Goal: Register for event/course

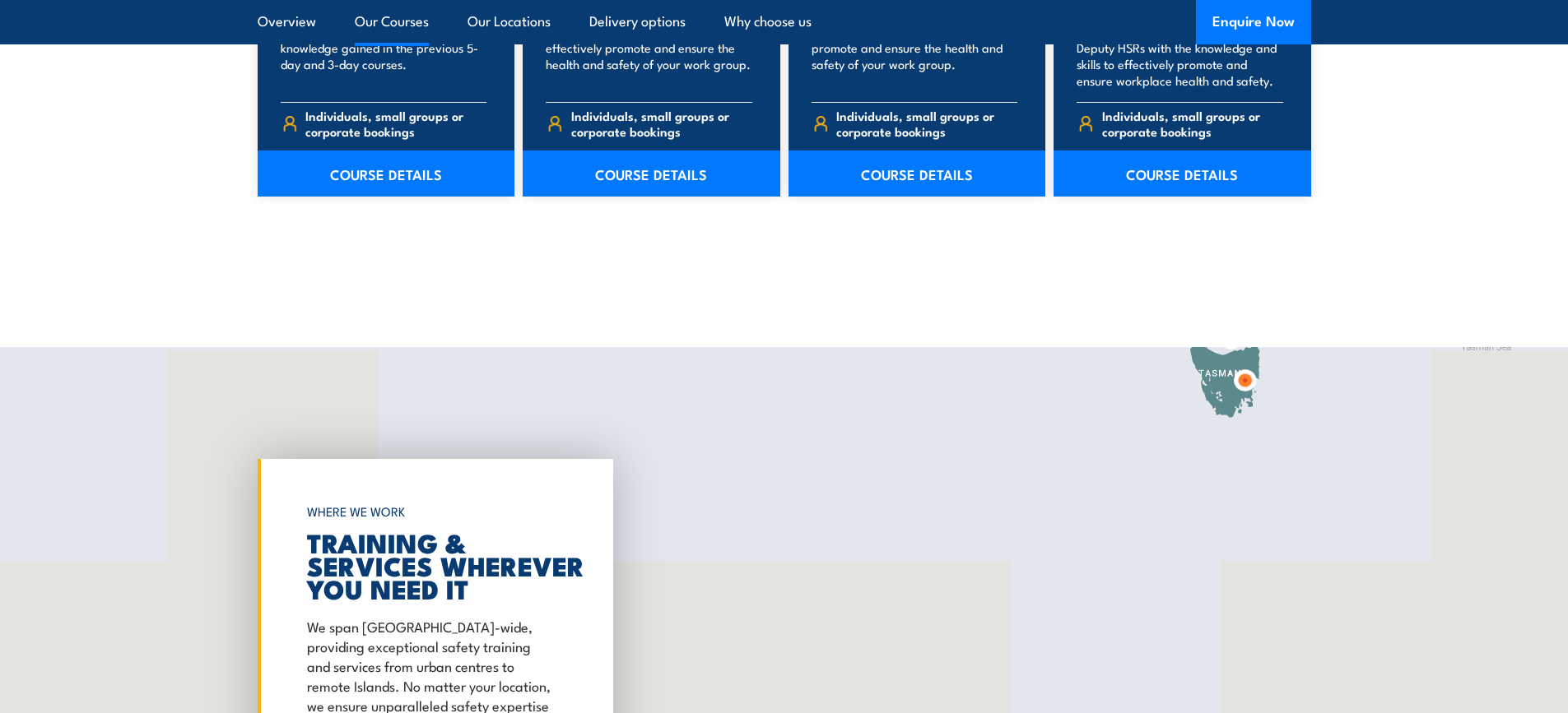
scroll to position [2314, 0]
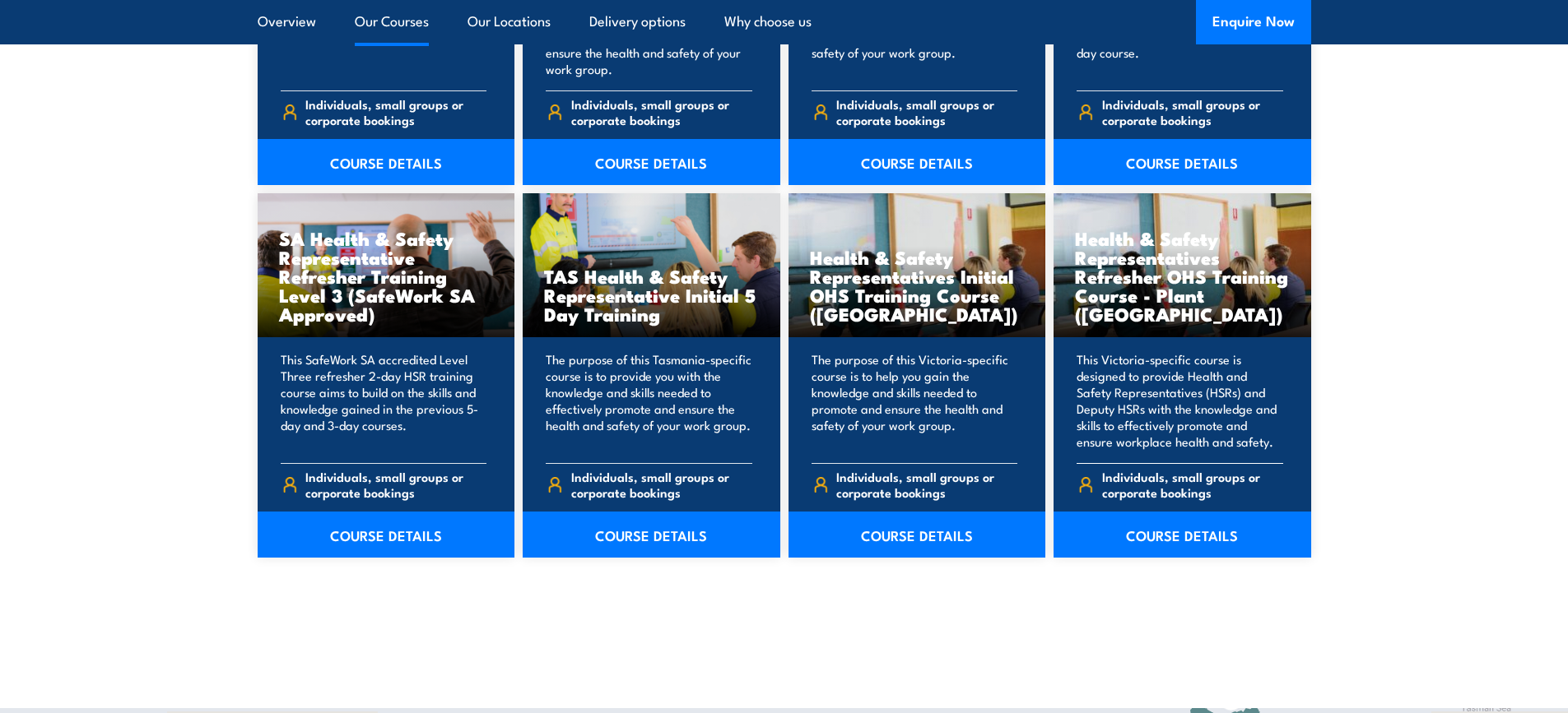
drag, startPoint x: 1300, startPoint y: 625, endPoint x: 1247, endPoint y: 499, distance: 136.7
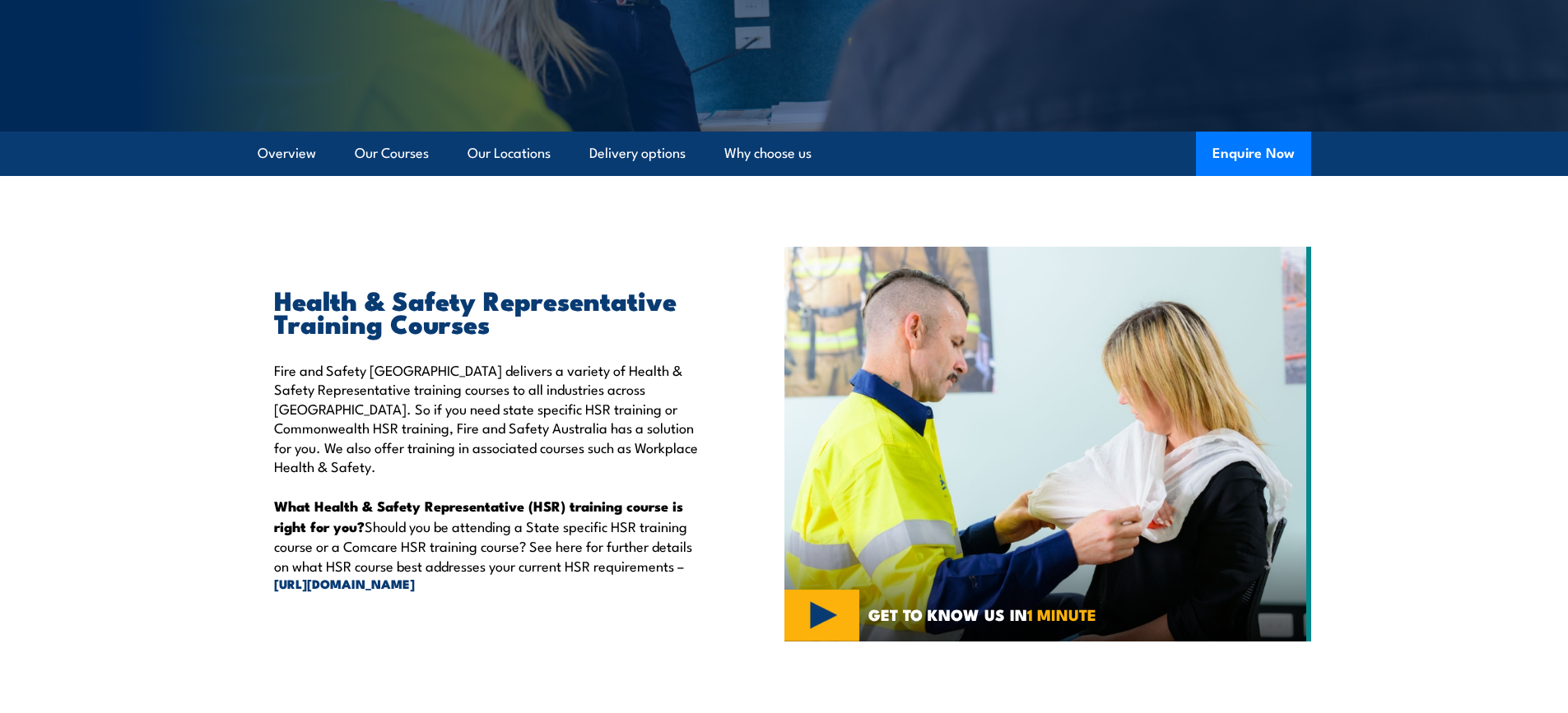
scroll to position [175, 0]
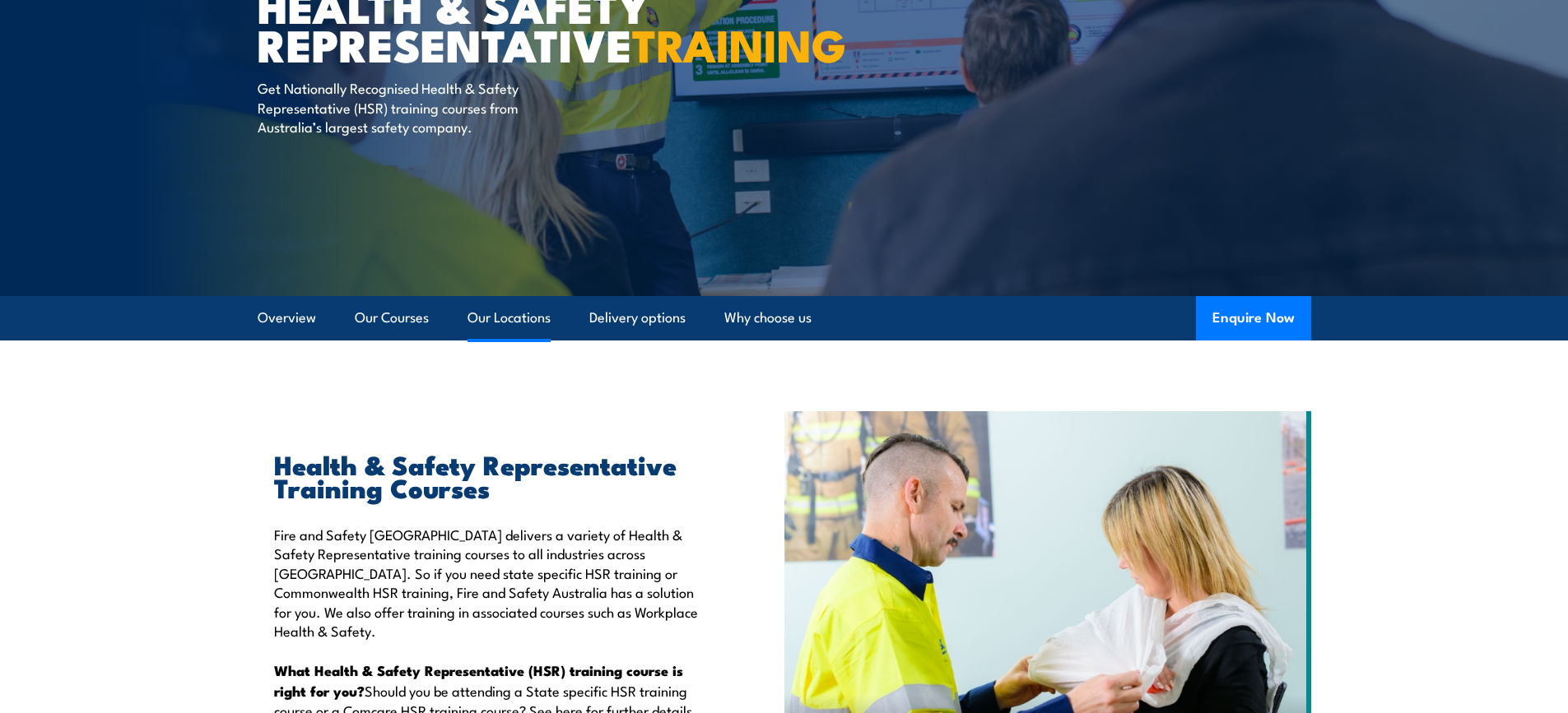
click at [507, 330] on link "Our Locations" at bounding box center [509, 318] width 83 height 44
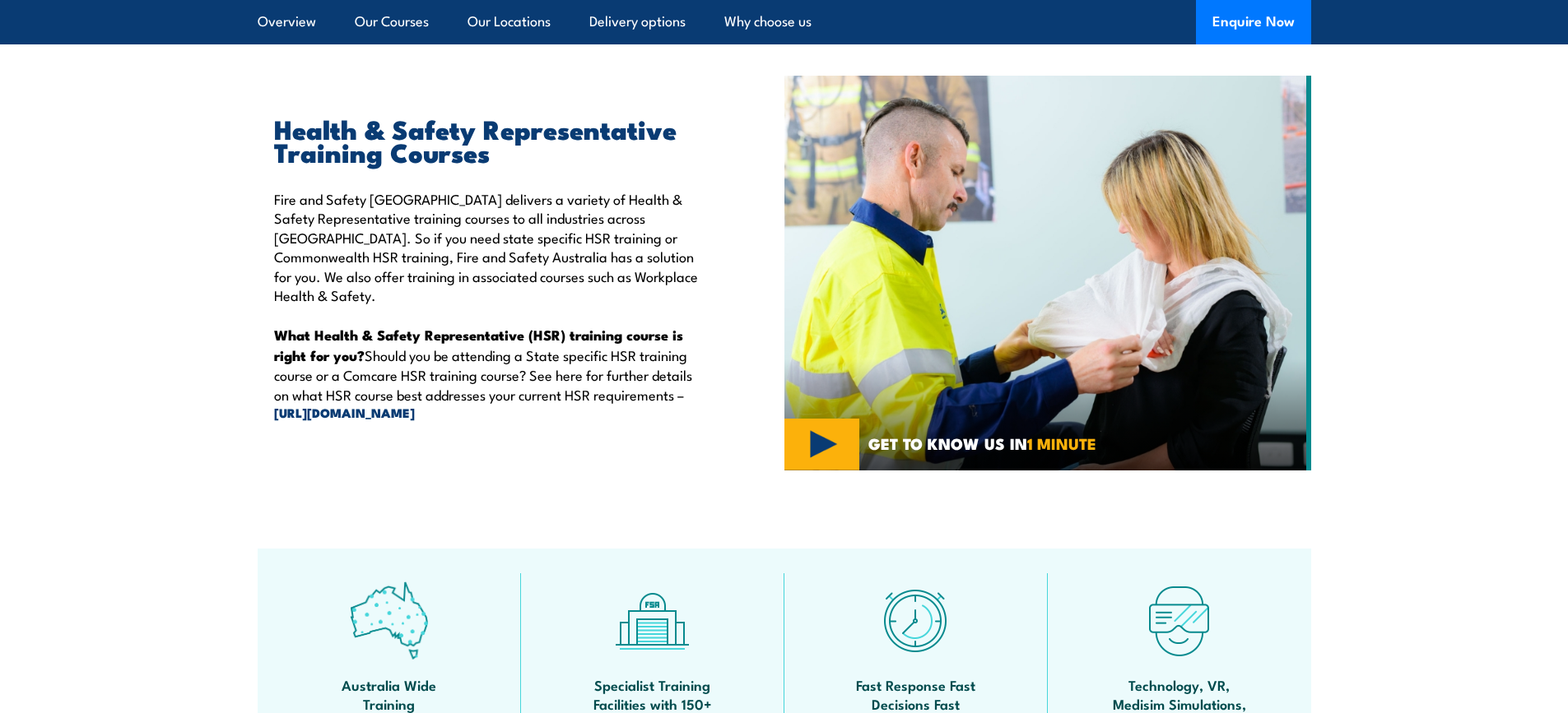
scroll to position [0, 0]
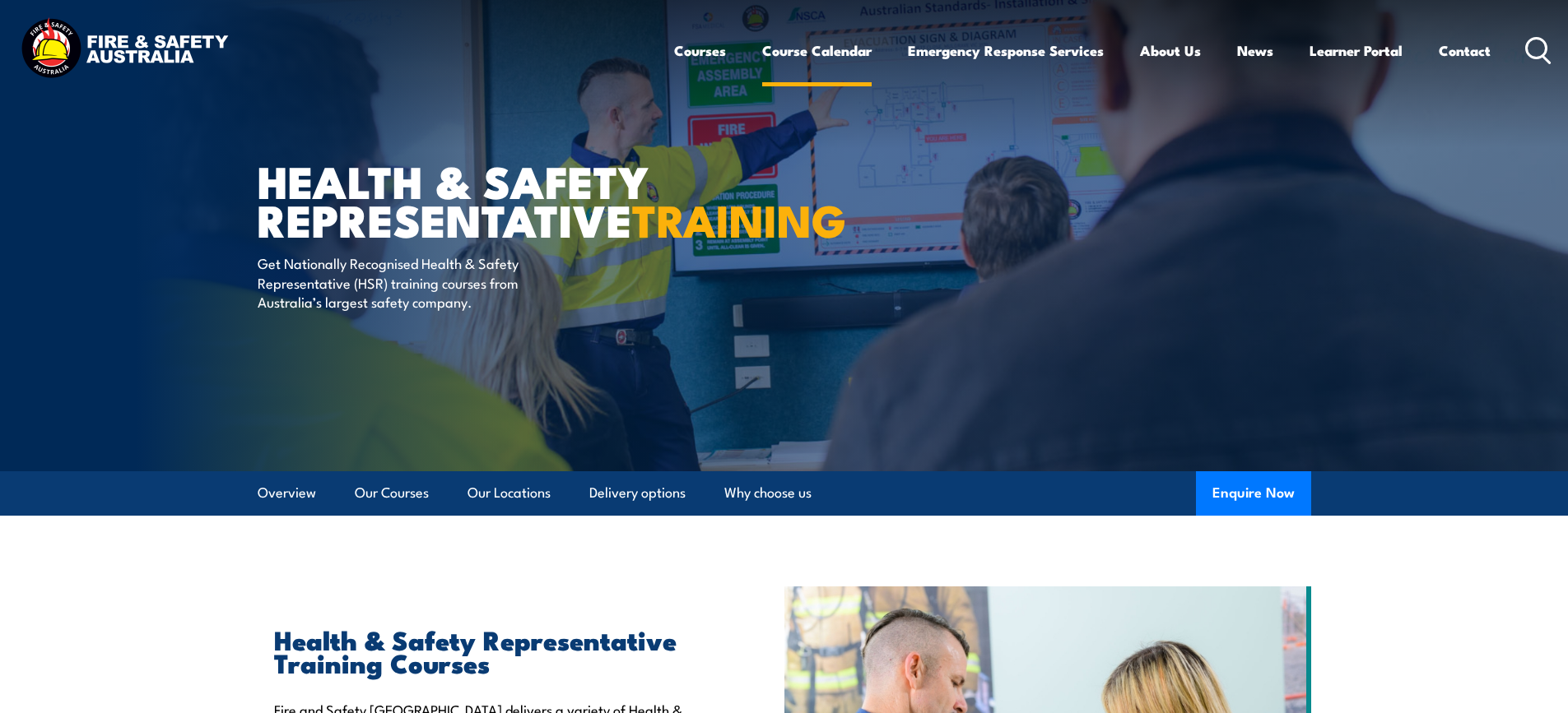
click at [804, 55] on link "Course Calendar" at bounding box center [817, 50] width 110 height 44
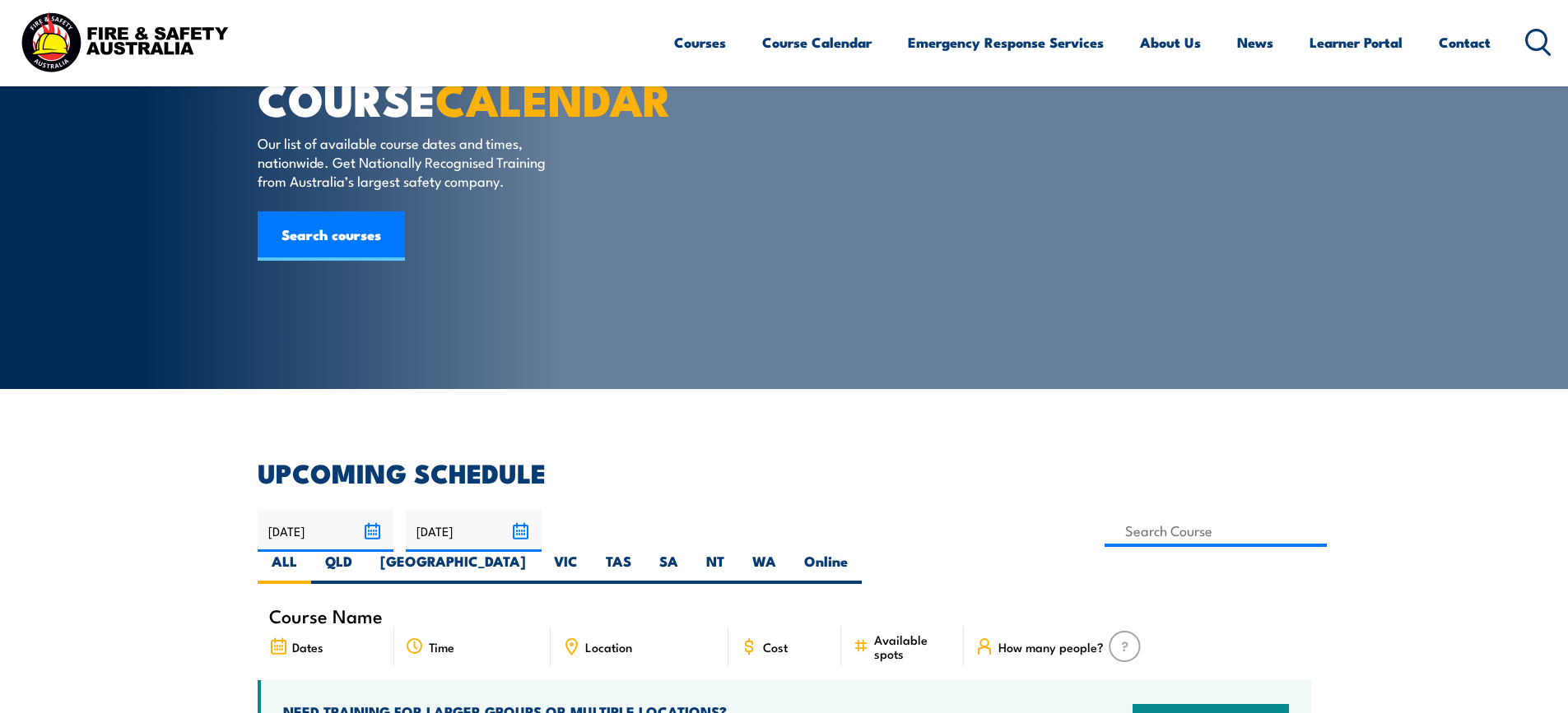
scroll to position [164, 0]
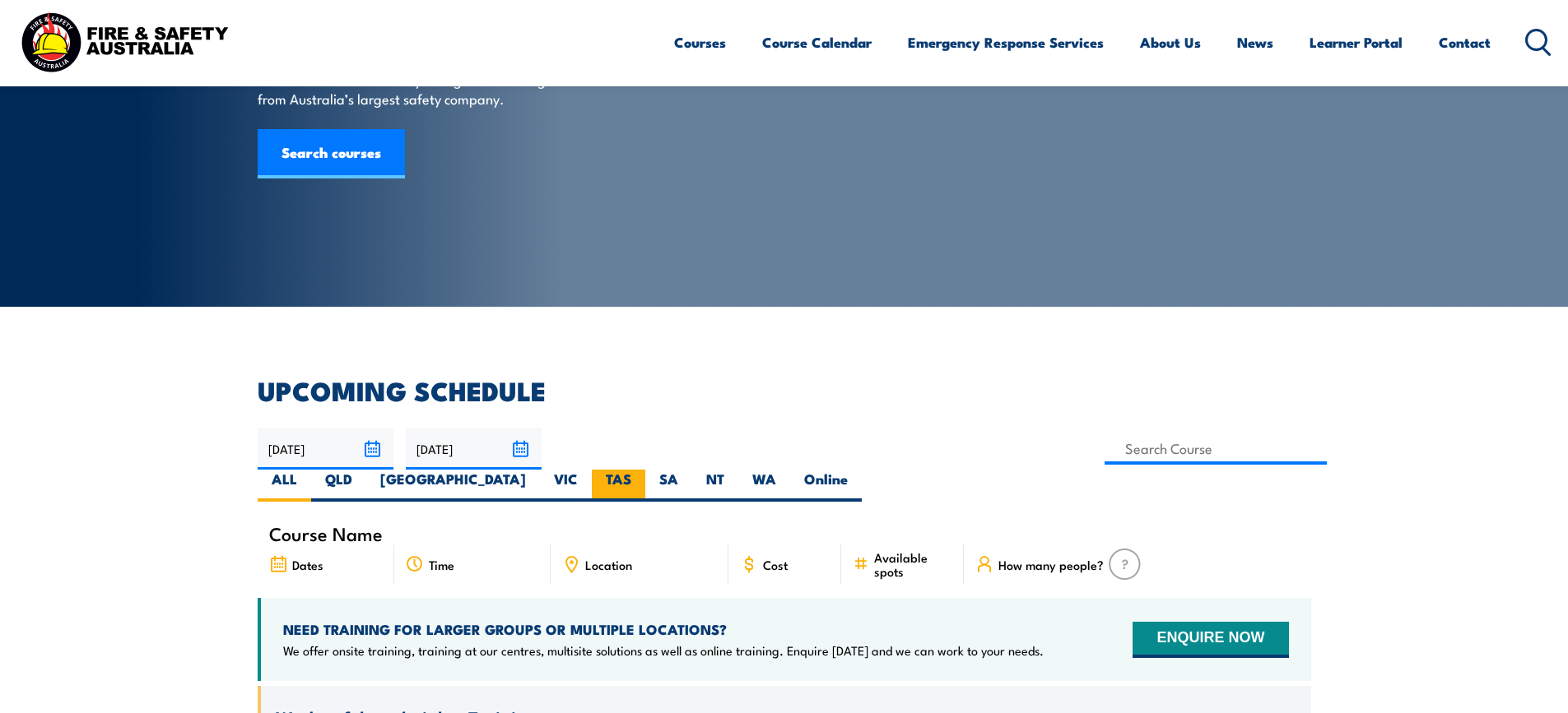
click at [646, 470] on label "TAS" at bounding box center [618, 485] width 54 height 32
click at [642, 470] on input "TAS" at bounding box center [637, 475] width 11 height 11
radio input "true"
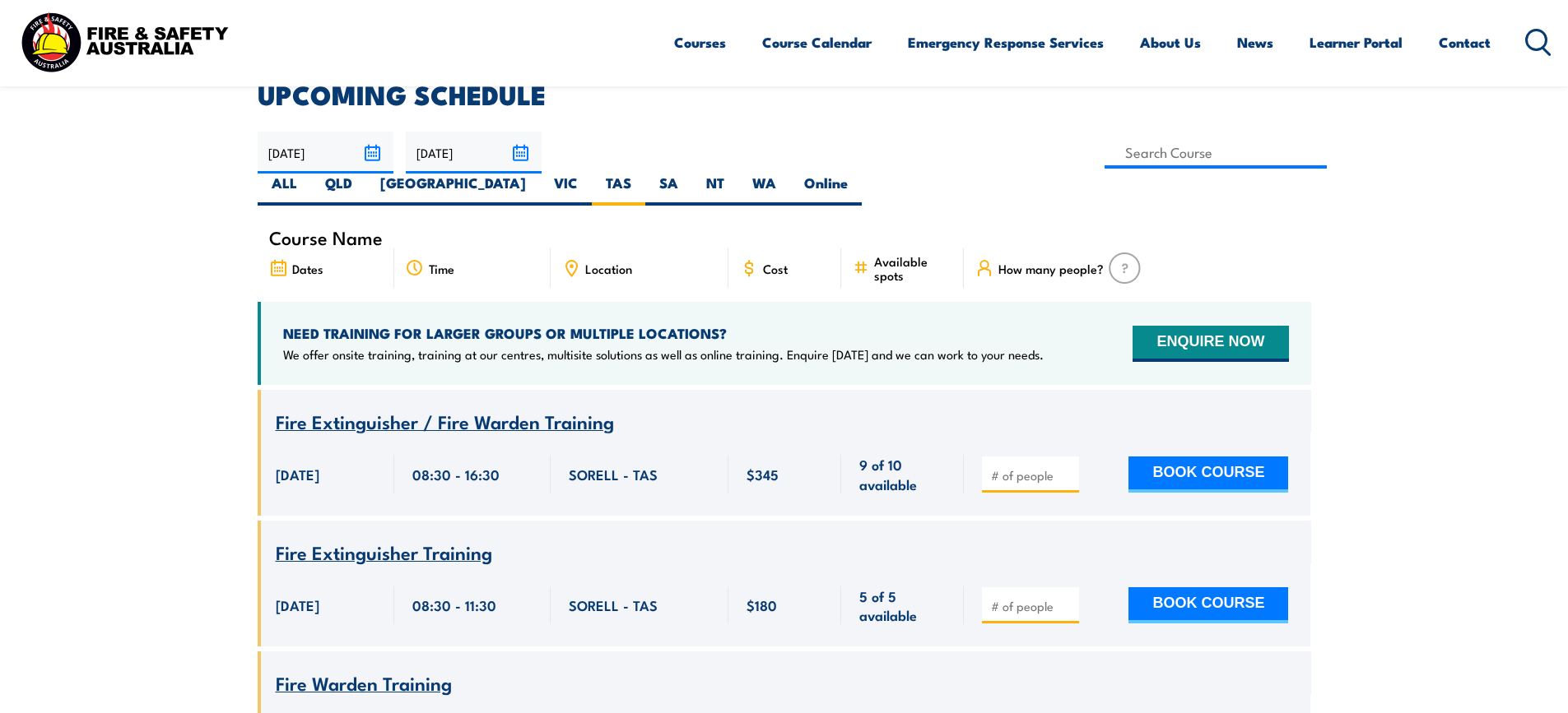
scroll to position [379, 0]
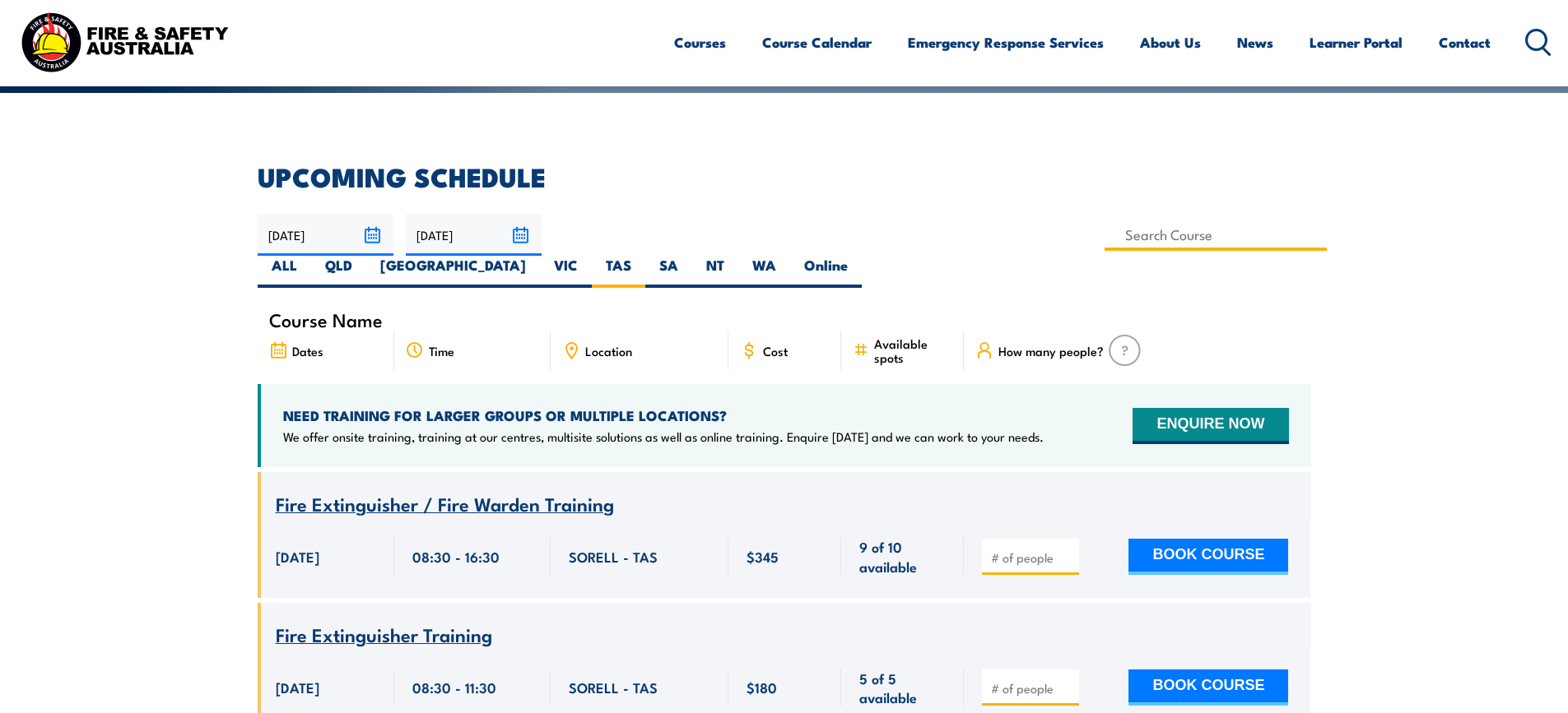
click at [1105, 237] on input at bounding box center [1216, 234] width 223 height 32
type input "Health & Safety Representatives Initial OHS Training Course ([GEOGRAPHIC_DATA])"
